Goal: Complete application form

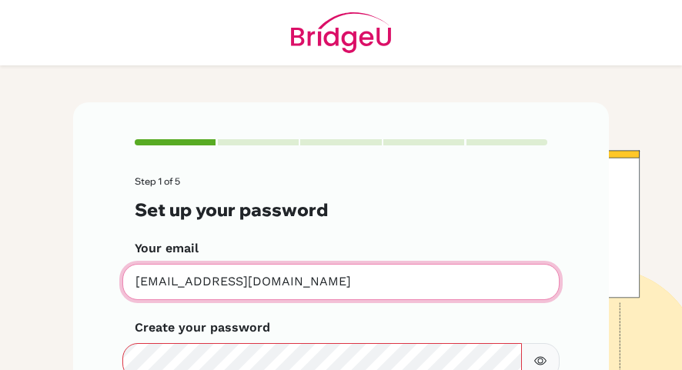
drag, startPoint x: 314, startPoint y: 294, endPoint x: 117, endPoint y: 271, distance: 198.5
click at [117, 271] on div "Step 1 of 5 Set up your password Your email [EMAIL_ADDRESS][DOMAIN_NAME] Invali…" at bounding box center [341, 323] width 536 height 443
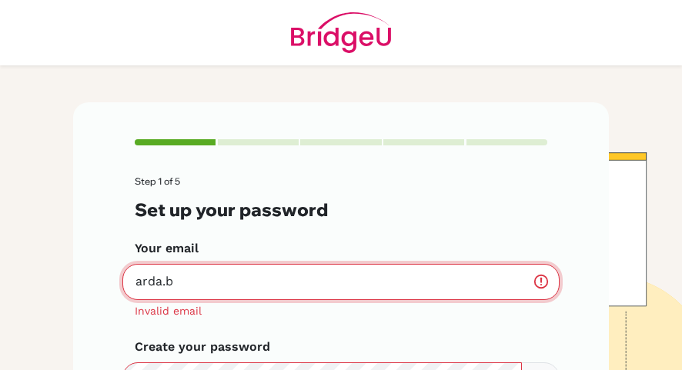
type input "arda.b"
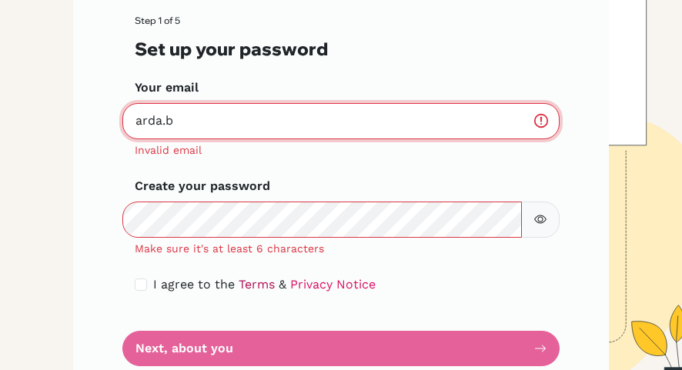
scroll to position [126, 0]
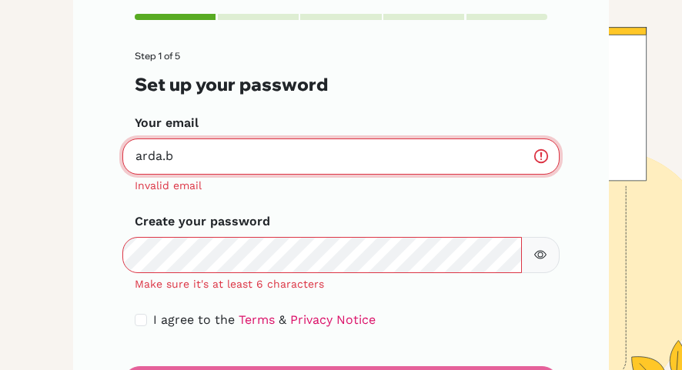
drag, startPoint x: 157, startPoint y: 152, endPoint x: -36, endPoint y: 140, distance: 193.6
click at [0, 140] on html "Step 1 of 5 Set up your password Your email arda.b Invalid email Create your pa…" at bounding box center [341, 185] width 682 height 370
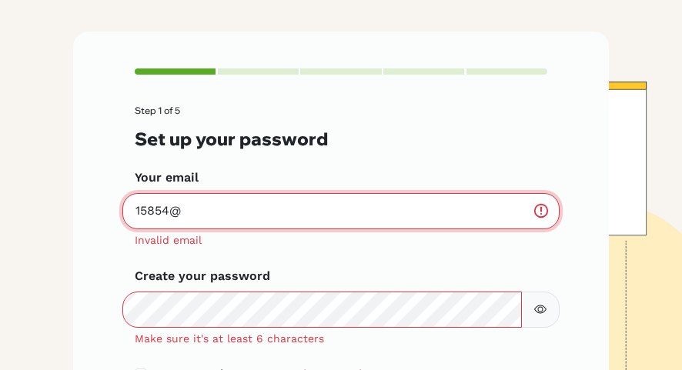
scroll to position [41, 0]
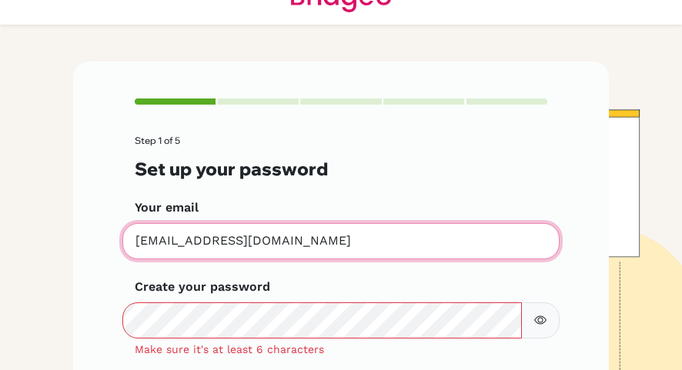
type input "[EMAIL_ADDRESS][DOMAIN_NAME]"
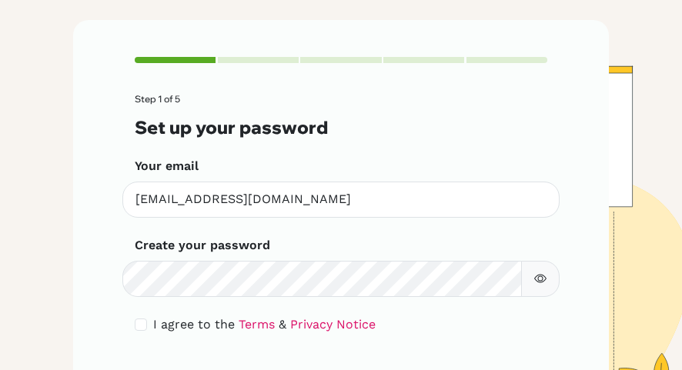
scroll to position [83, 0]
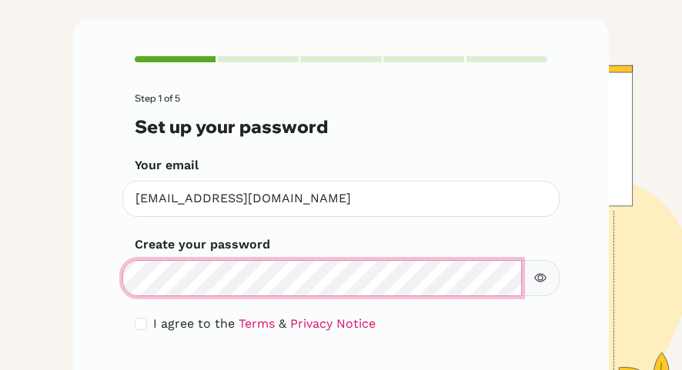
click at [28, 270] on main "Step 1 of 5 Set up your password Your email [EMAIL_ADDRESS][DOMAIN_NAME] Invali…" at bounding box center [341, 185] width 682 height 370
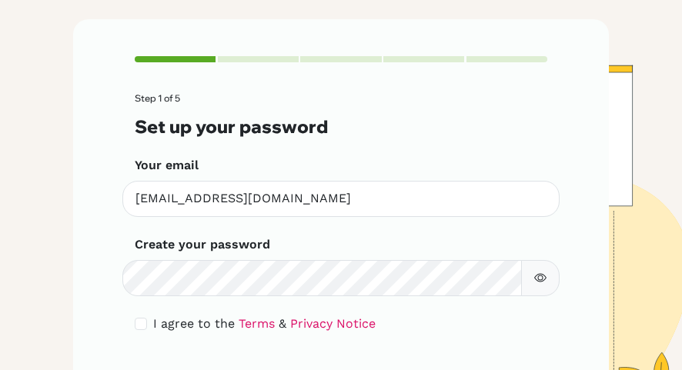
click at [529, 273] on button "button" at bounding box center [540, 278] width 39 height 36
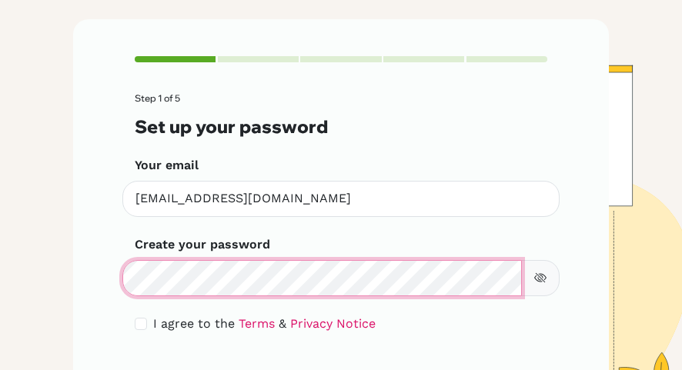
click at [87, 253] on div "Step 1 of 5 Set up your password Your email [EMAIL_ADDRESS][DOMAIN_NAME] Invali…" at bounding box center [341, 231] width 536 height 424
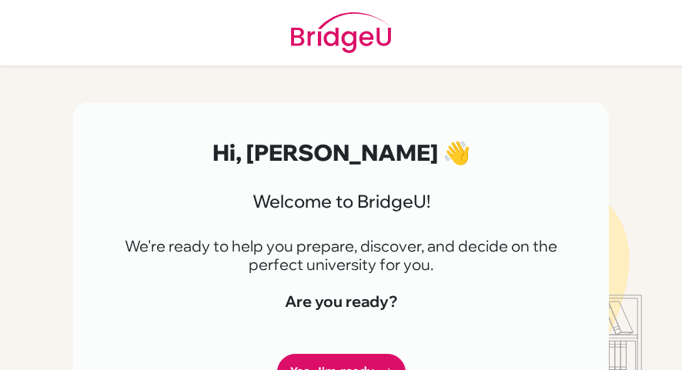
scroll to position [93, 0]
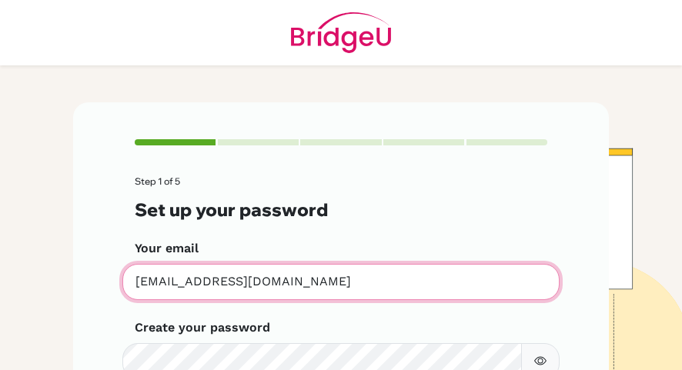
drag, startPoint x: 271, startPoint y: 279, endPoint x: 97, endPoint y: 260, distance: 175.0
click at [97, 260] on div "Step 1 of 5 Set up your password Your email [EMAIL_ADDRESS][DOMAIN_NAME] Invali…" at bounding box center [341, 314] width 536 height 424
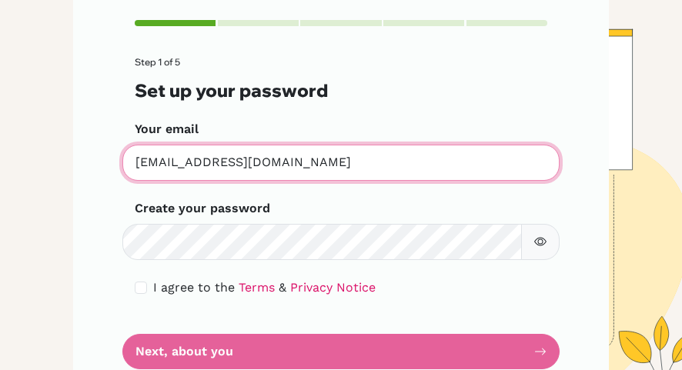
scroll to position [128, 0]
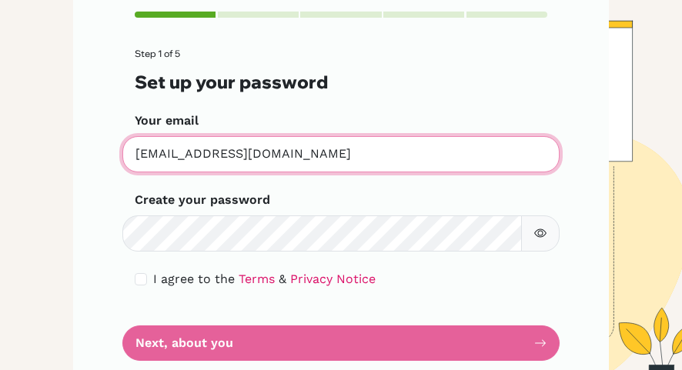
type input "arda.b.atalar@gmail.com"
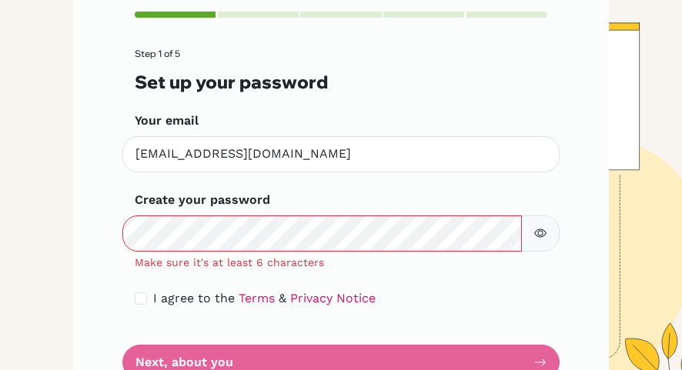
click at [544, 219] on button "button" at bounding box center [540, 234] width 39 height 36
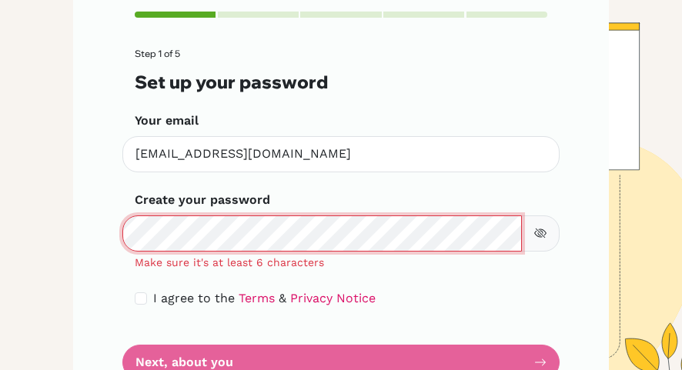
click at [67, 212] on div "Step 1 of 5 Set up your password Your email arda.b.atalar@gmail.com Invalid ema…" at bounding box center [341, 196] width 554 height 443
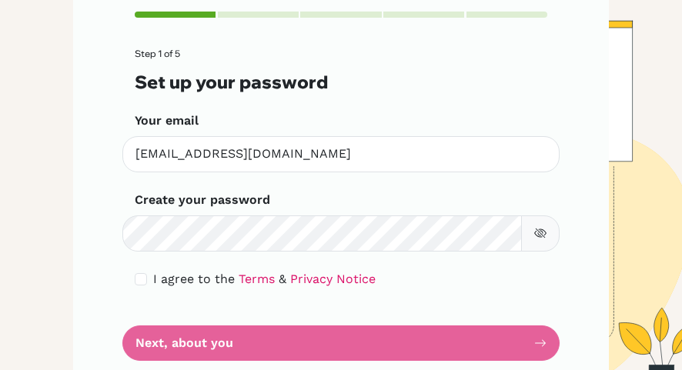
click at [78, 227] on div "Step 1 of 5 Set up your password Your email arda.b.atalar@gmail.com Invalid ema…" at bounding box center [341, 187] width 536 height 424
click at [172, 286] on label "I agree to the Terms & Privacy Notice" at bounding box center [264, 279] width 223 height 18
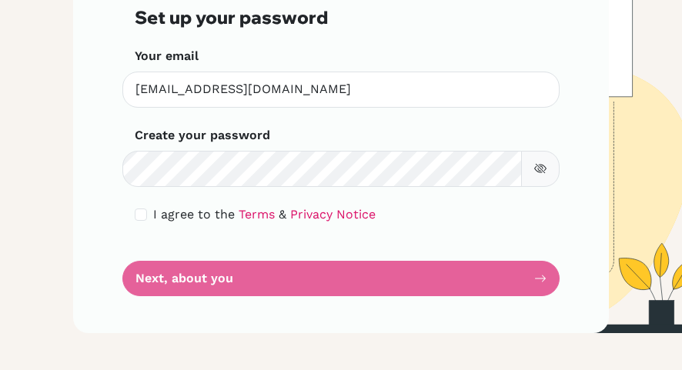
click at [145, 213] on div "I agree to the Terms & Privacy Notice" at bounding box center [341, 215] width 413 height 18
click at [137, 213] on input "checkbox" at bounding box center [141, 215] width 12 height 12
checkbox input "true"
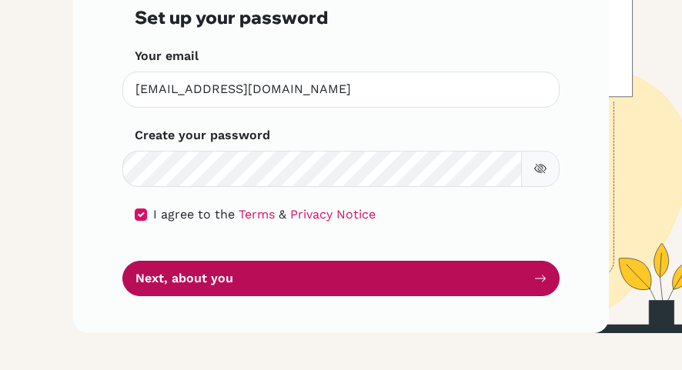
click at [175, 283] on button "Next, about you" at bounding box center [340, 279] width 437 height 36
